Goal: Information Seeking & Learning: Learn about a topic

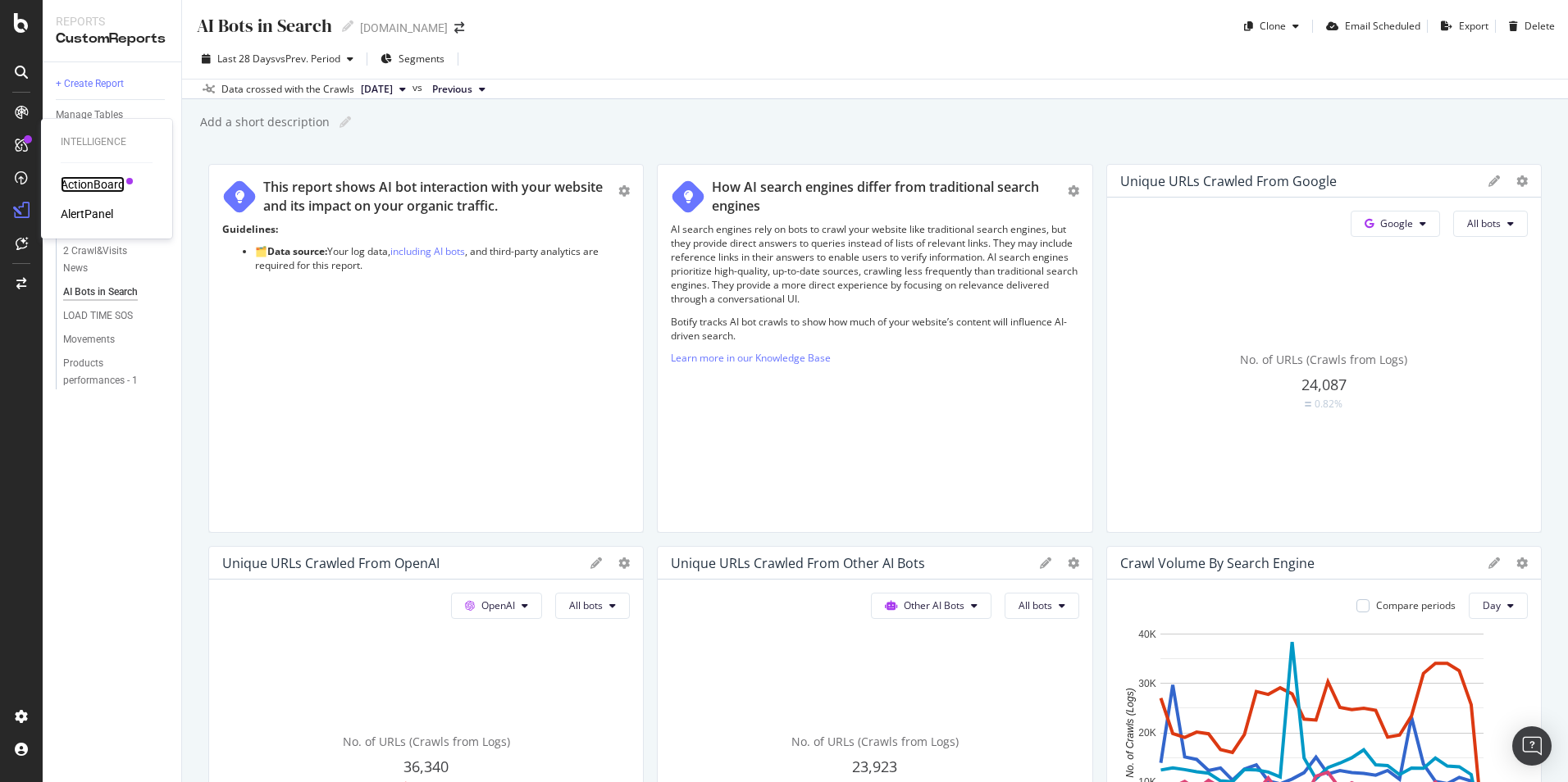
click at [88, 183] on div "ActionBoard" at bounding box center [93, 184] width 64 height 17
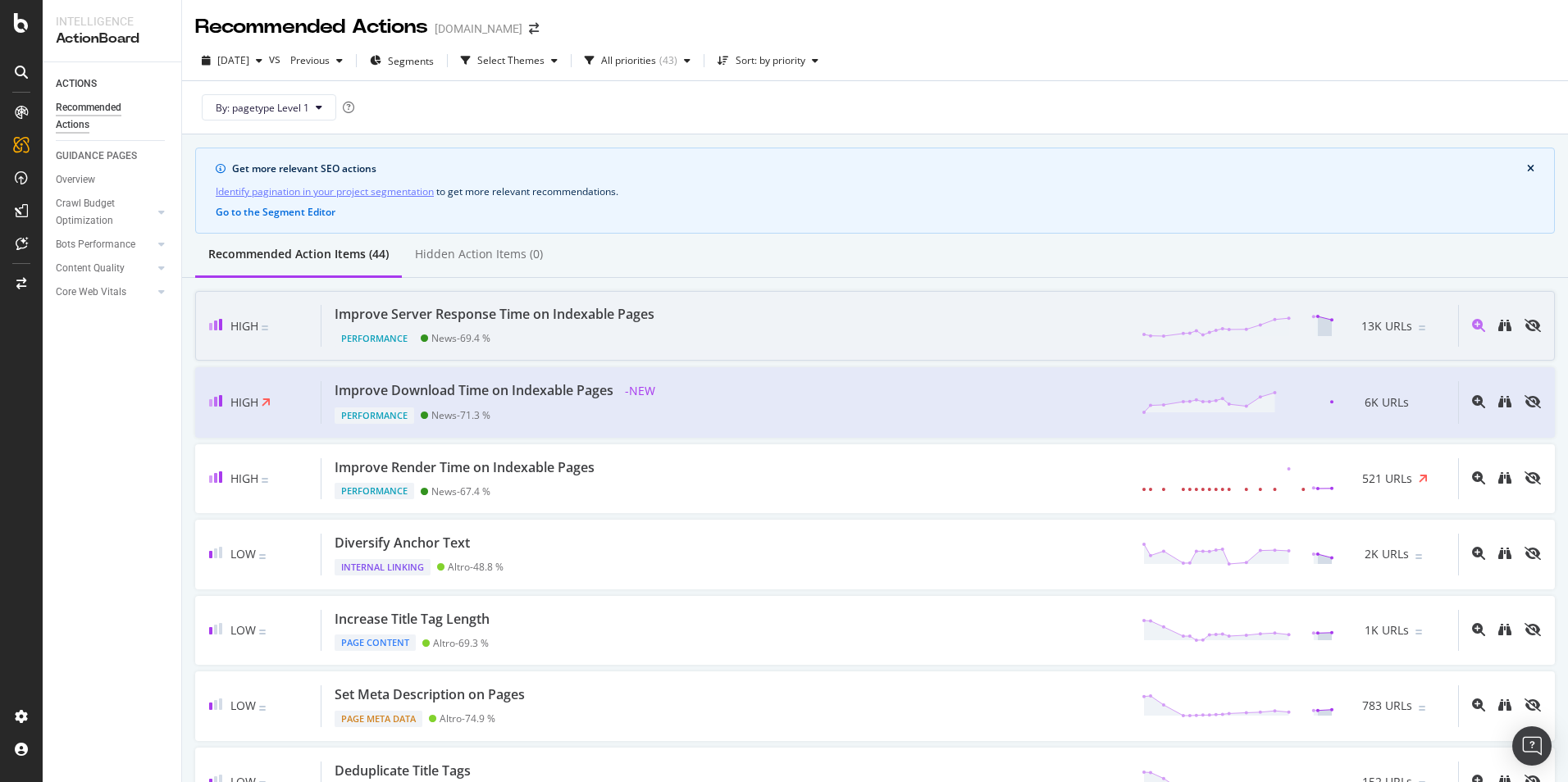
click at [515, 316] on div "Improve Server Response Time on Indexable Pages" at bounding box center [494, 314] width 319 height 19
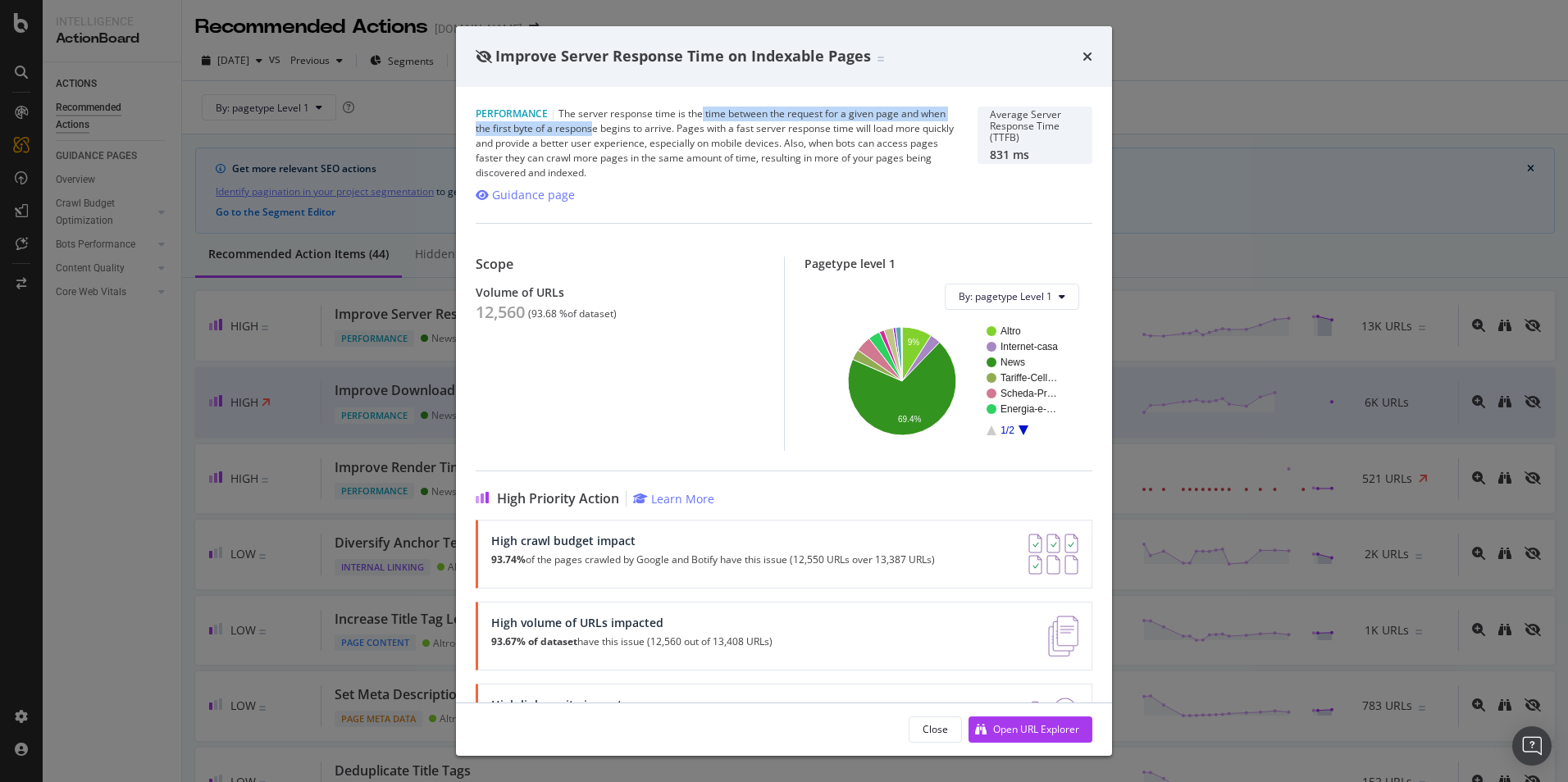
drag, startPoint x: 619, startPoint y: 122, endPoint x: 701, endPoint y: 118, distance: 82.1
click at [701, 118] on div "Performance | The server response time is the time between the request for a gi…" at bounding box center [716, 144] width 482 height 74
drag, startPoint x: 701, startPoint y: 118, endPoint x: 708, endPoint y: 136, distance: 19.3
click at [708, 136] on div "Performance | The server response time is the time between the request for a gi…" at bounding box center [716, 144] width 482 height 74
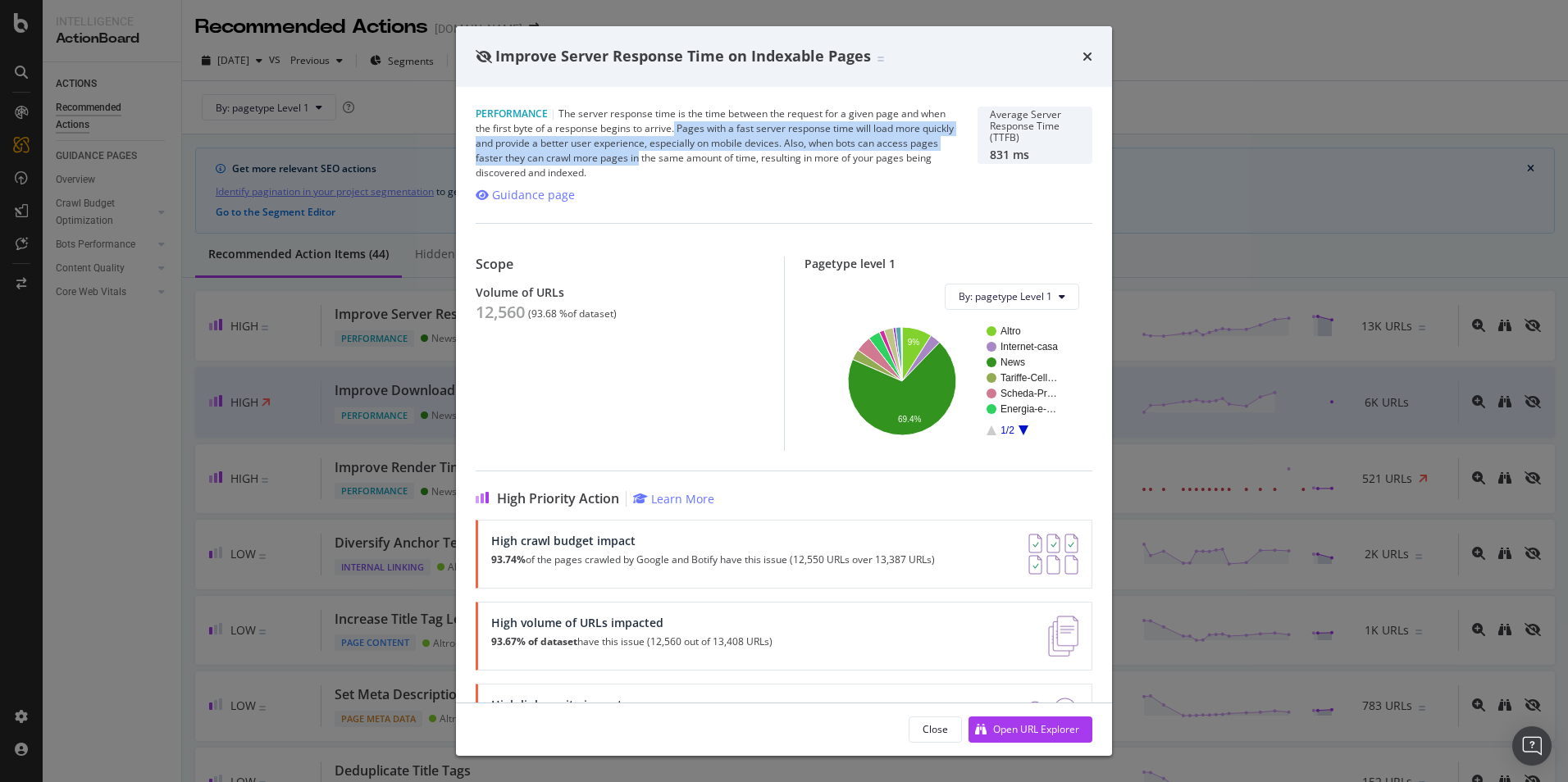
drag, startPoint x: 702, startPoint y: 128, endPoint x: 698, endPoint y: 158, distance: 30.3
click at [698, 158] on div "Performance | The server response time is the time between the request for a gi…" at bounding box center [716, 144] width 482 height 74
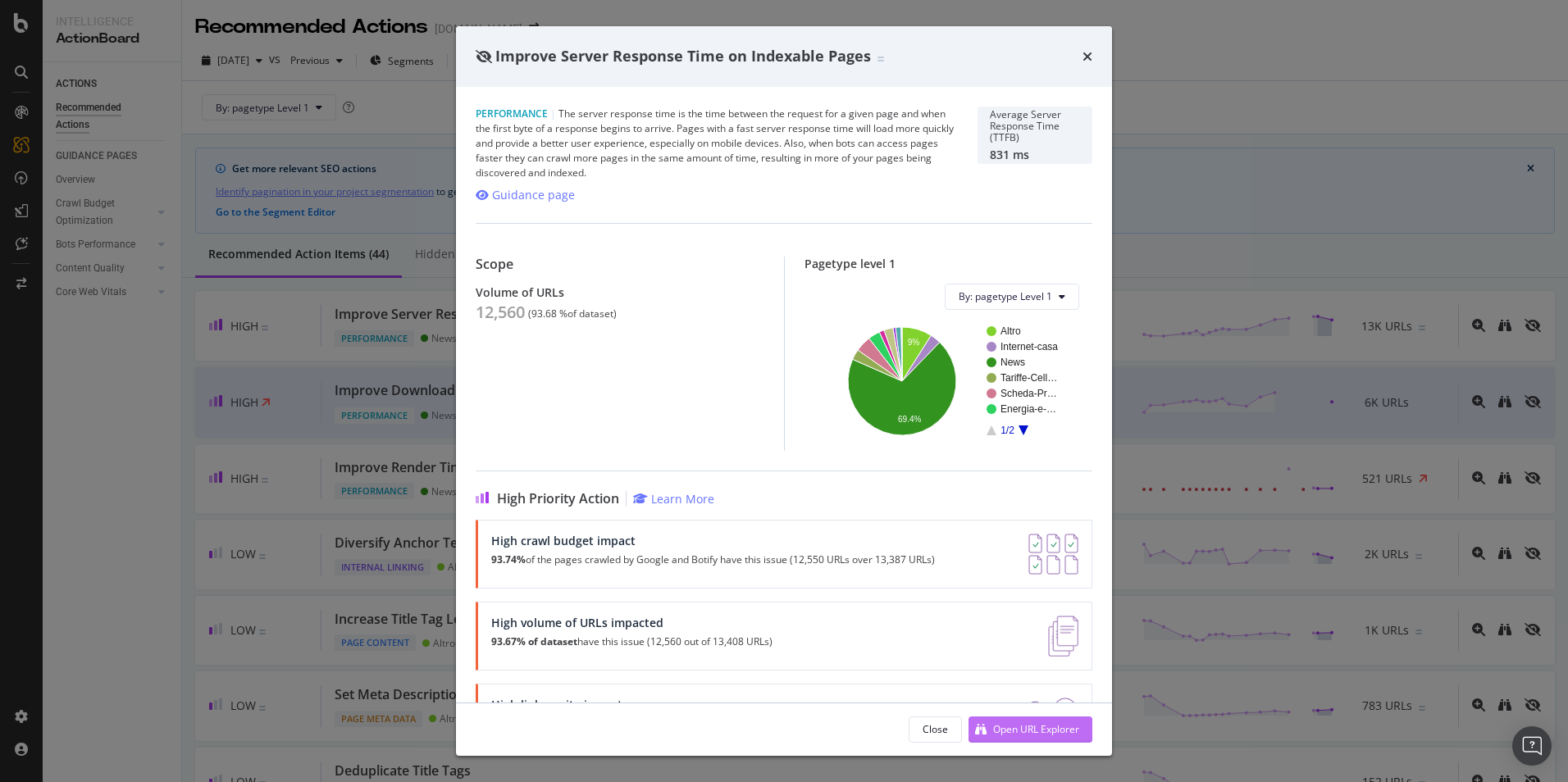
click at [1005, 733] on div "Open URL Explorer" at bounding box center [1036, 730] width 86 height 14
click at [1012, 154] on div "831 ms" at bounding box center [1034, 154] width 90 height 14
copy div "831 ms"
